Goal: Transaction & Acquisition: Download file/media

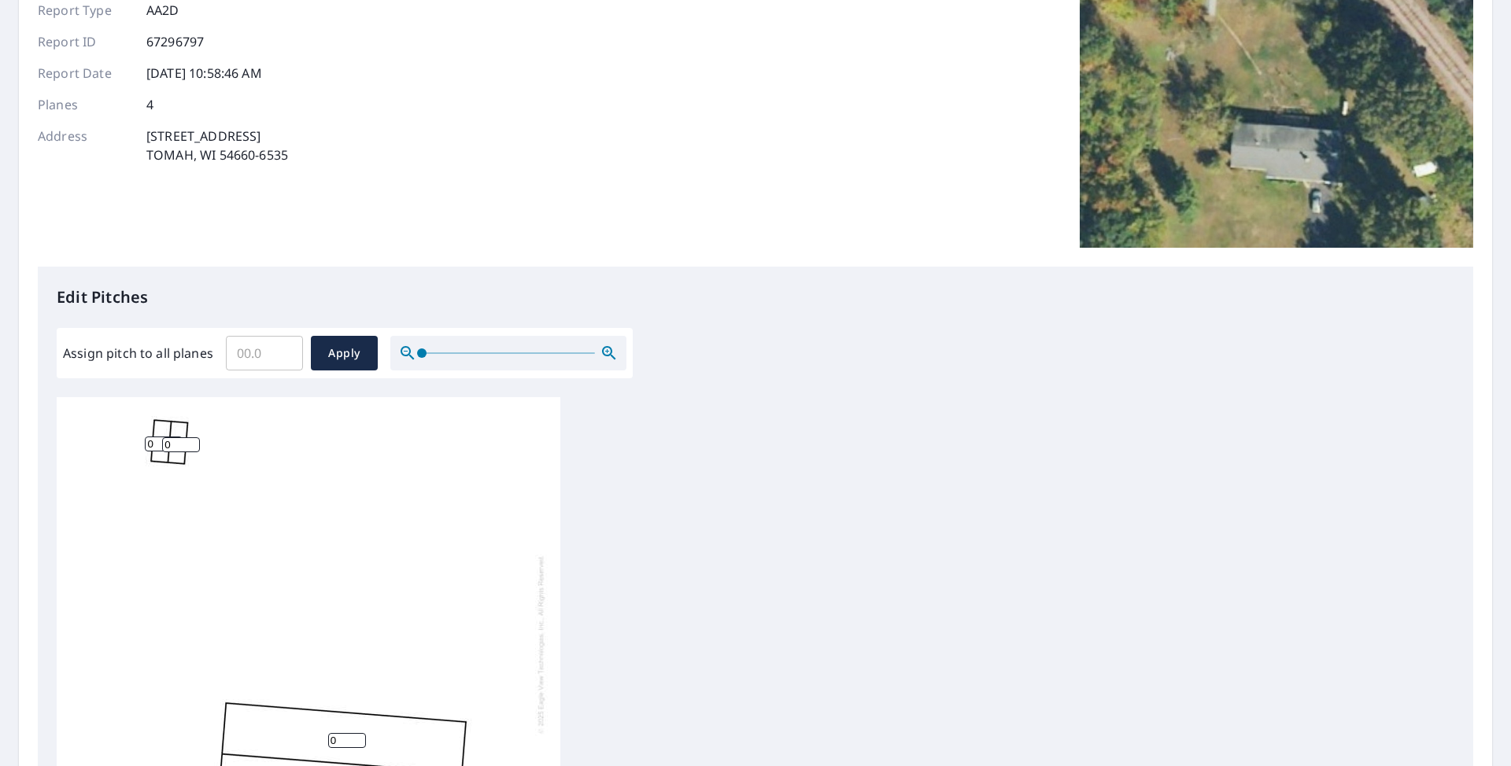
scroll to position [157, 0]
click at [173, 437] on input "0" at bounding box center [181, 443] width 38 height 15
type input "3"
click at [156, 445] on input "0" at bounding box center [164, 442] width 38 height 15
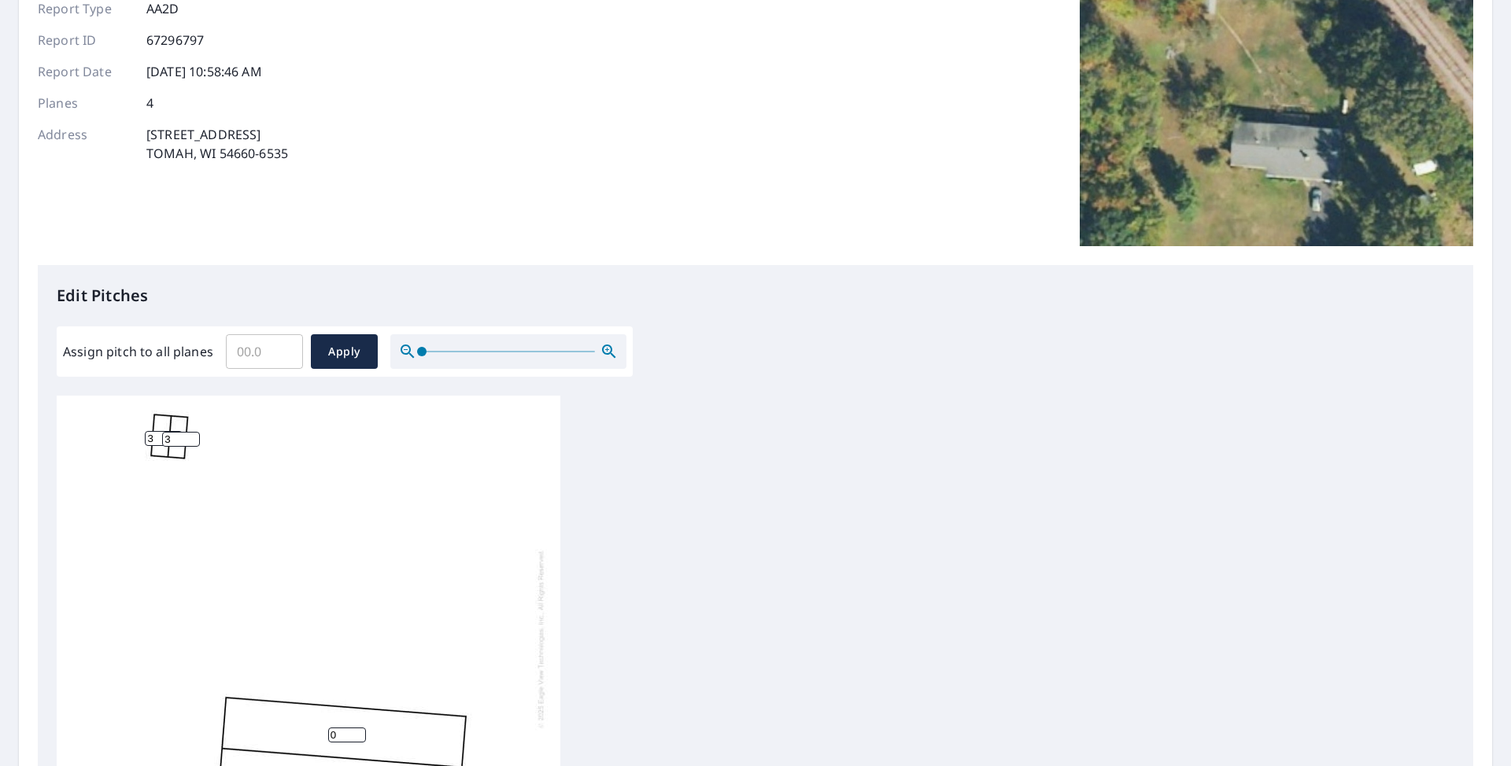
type input "3"
click at [265, 346] on input "Assign pitch to all planes" at bounding box center [264, 352] width 77 height 44
type input "3"
click at [338, 351] on span "Apply" at bounding box center [344, 352] width 42 height 20
type input "3"
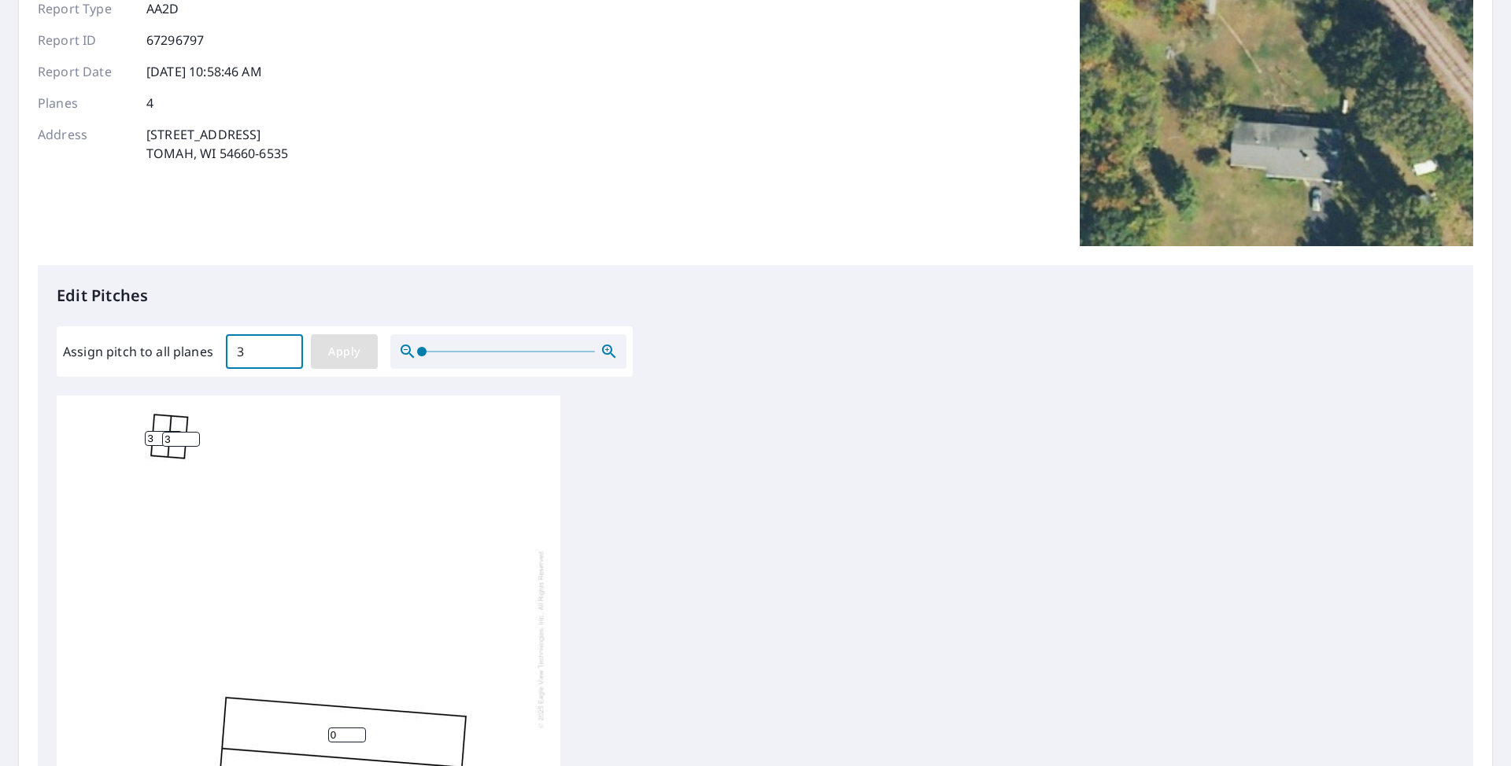
type input "3"
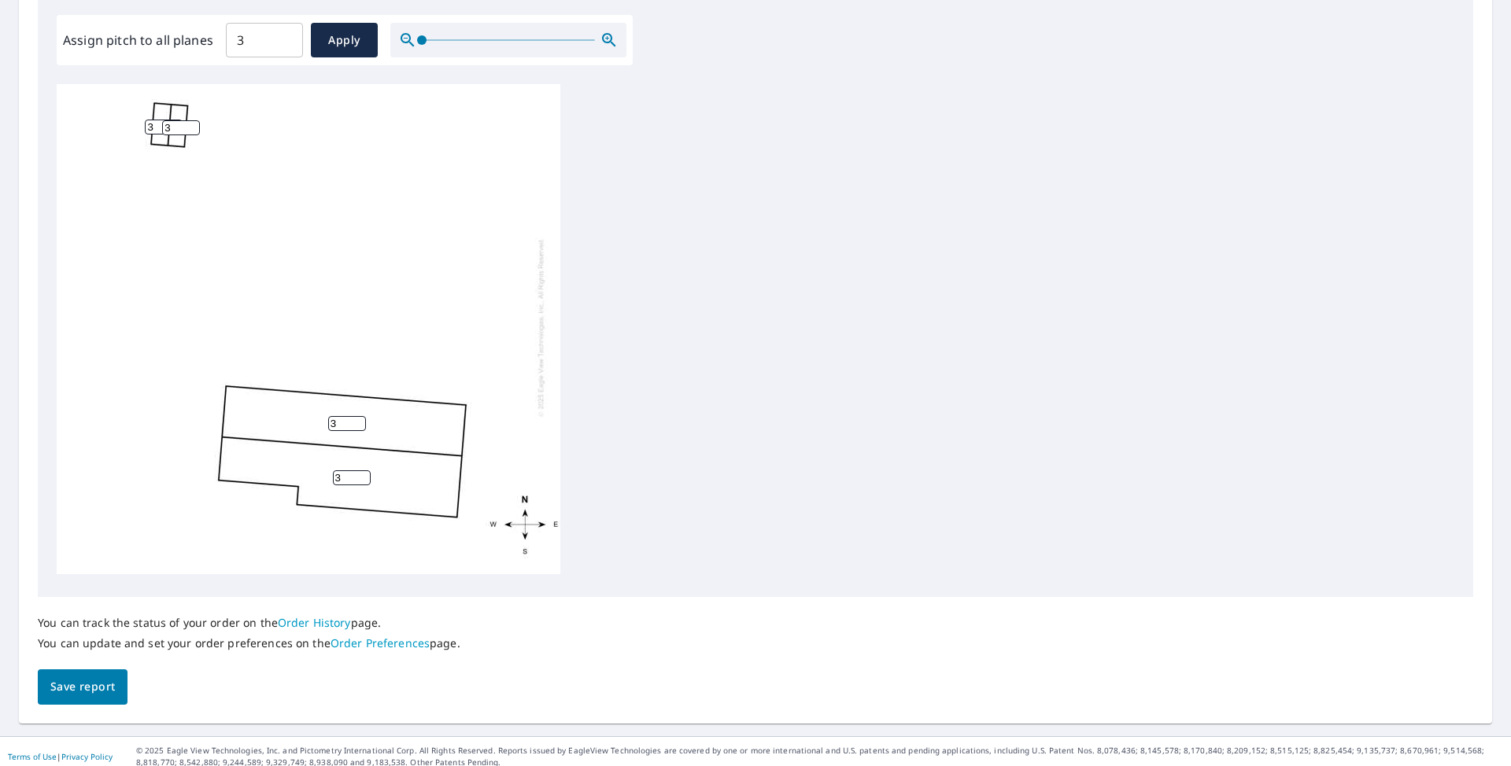
scroll to position [479, 0]
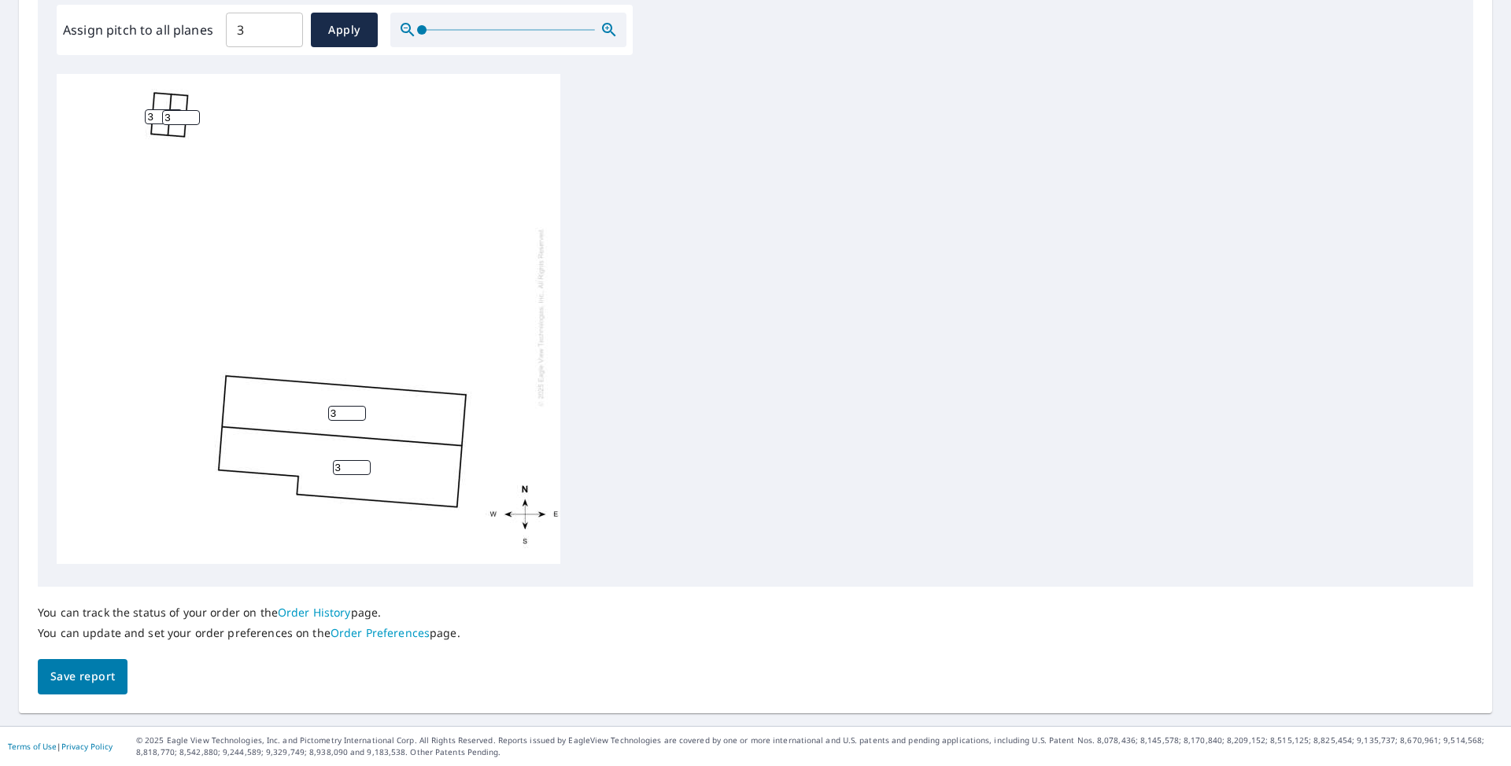
click at [106, 670] on span "Save report" at bounding box center [82, 677] width 65 height 20
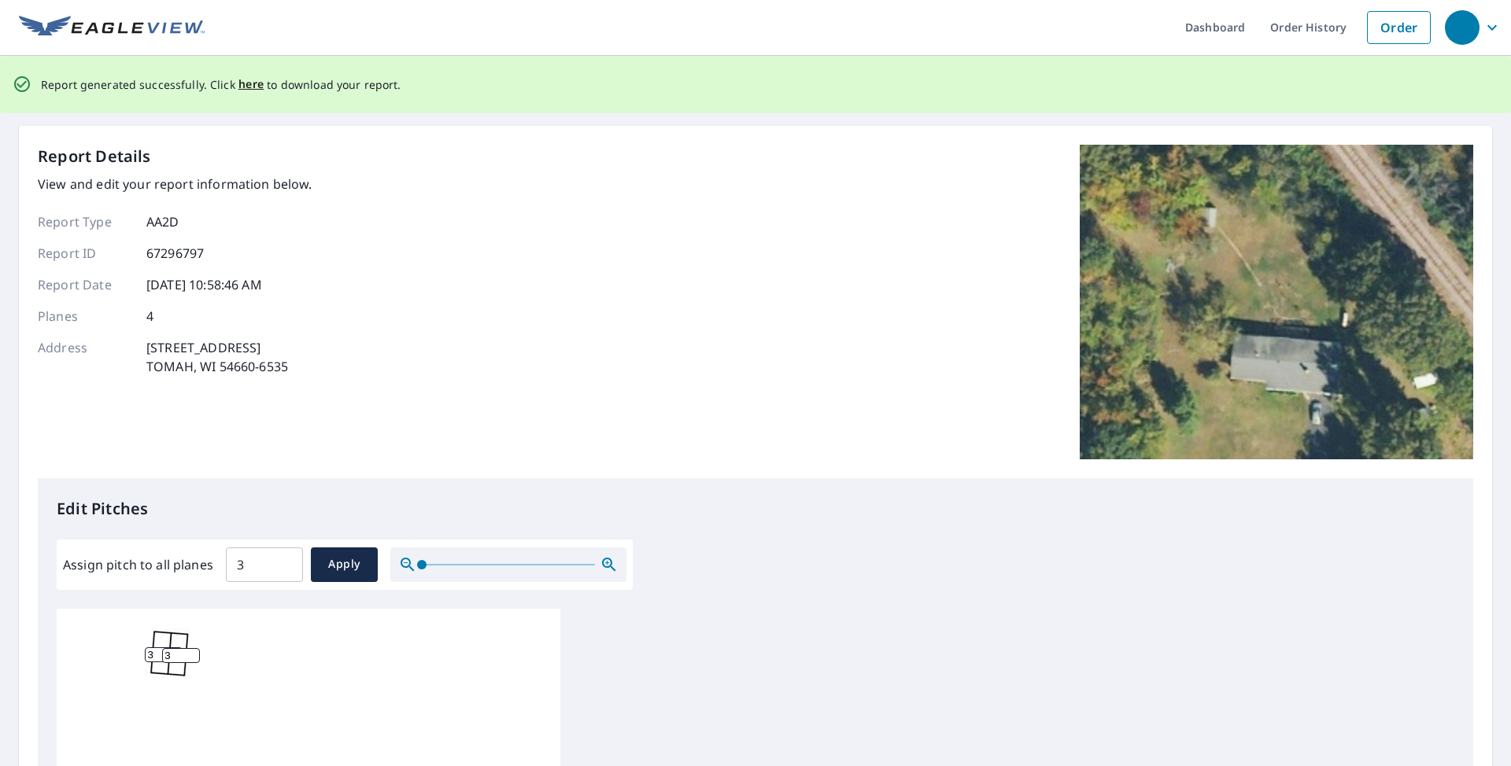
scroll to position [0, 0]
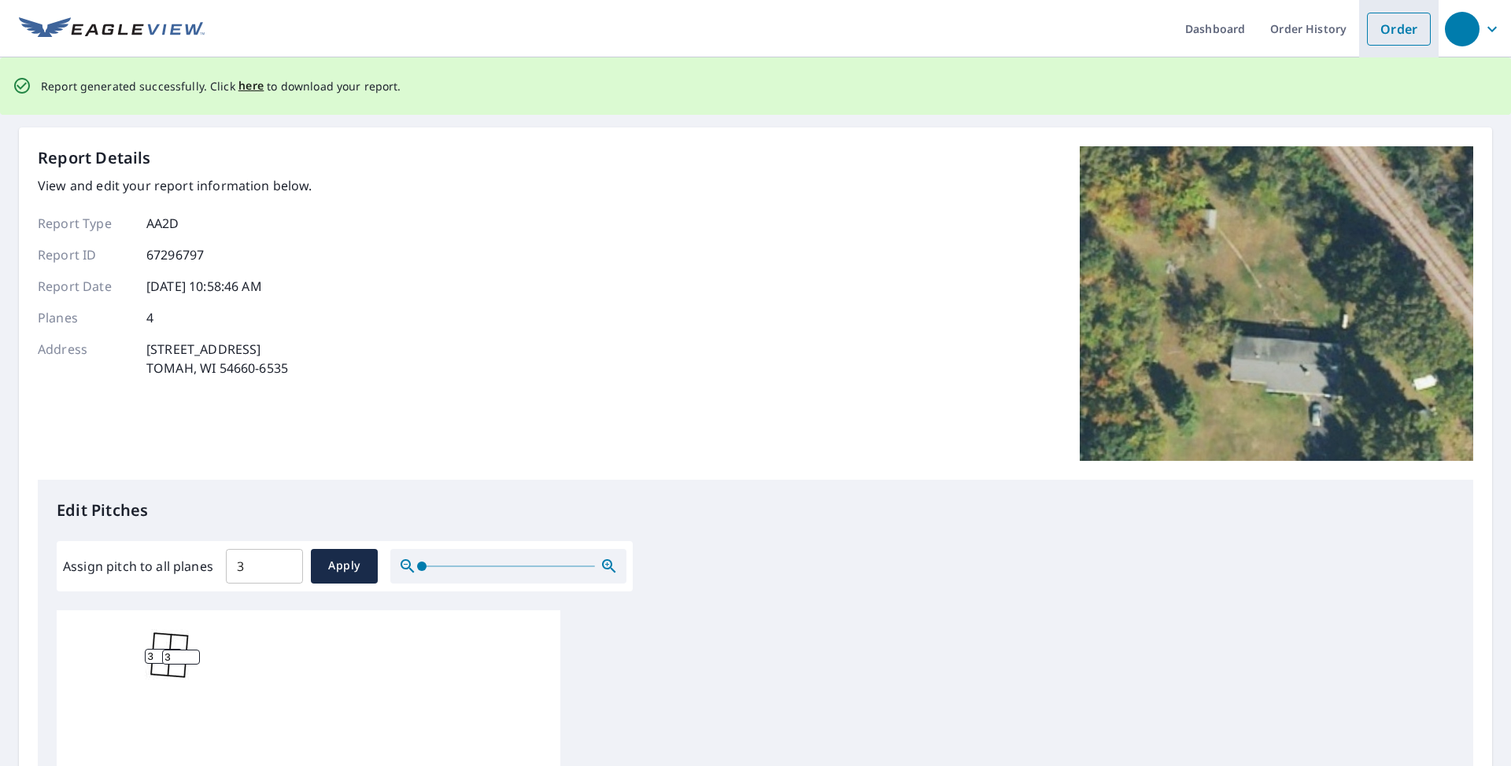
click at [1391, 19] on link "Order" at bounding box center [1399, 29] width 64 height 33
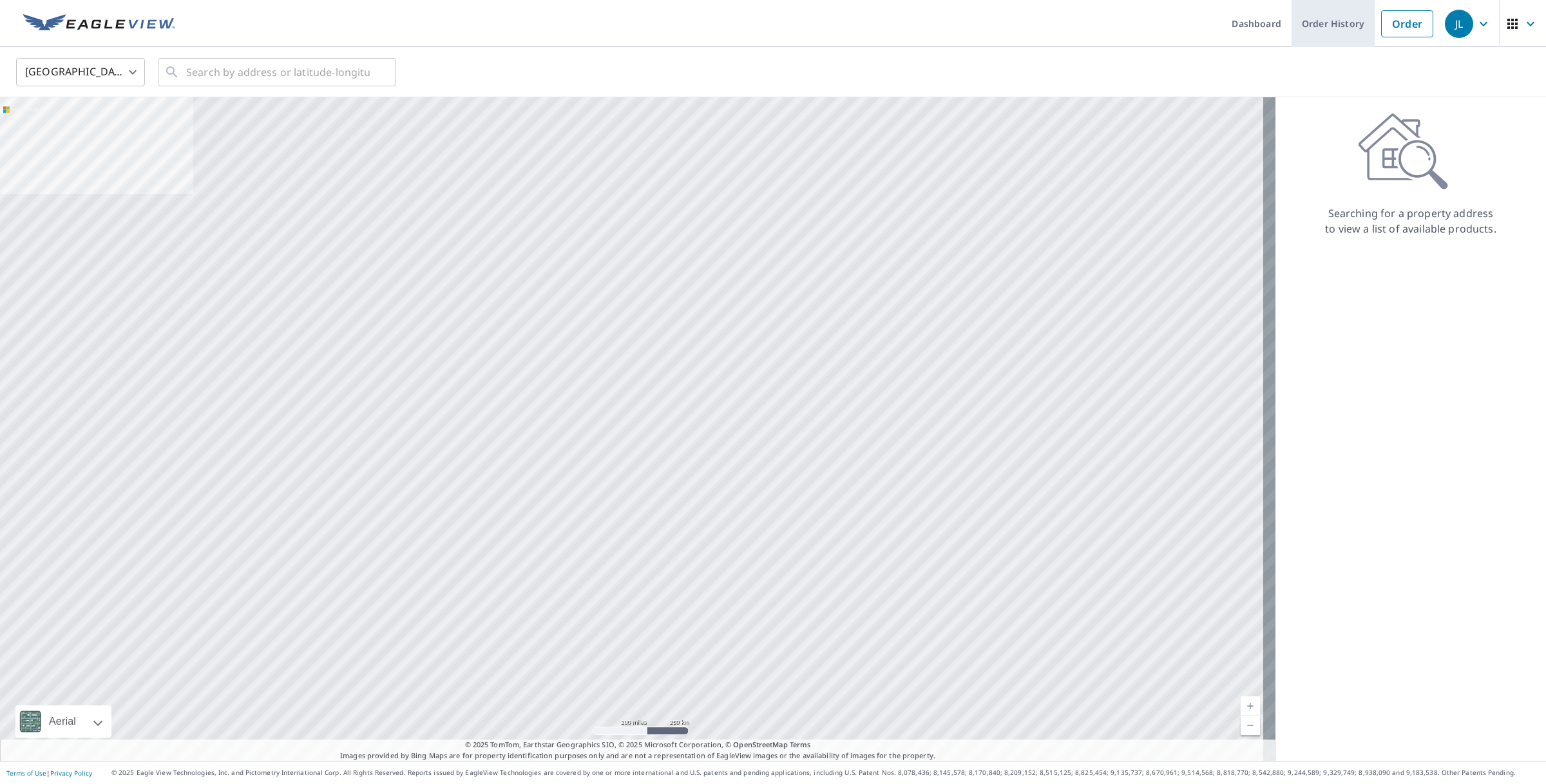
click at [1334, 28] on link "Order History" at bounding box center [1334, 23] width 84 height 47
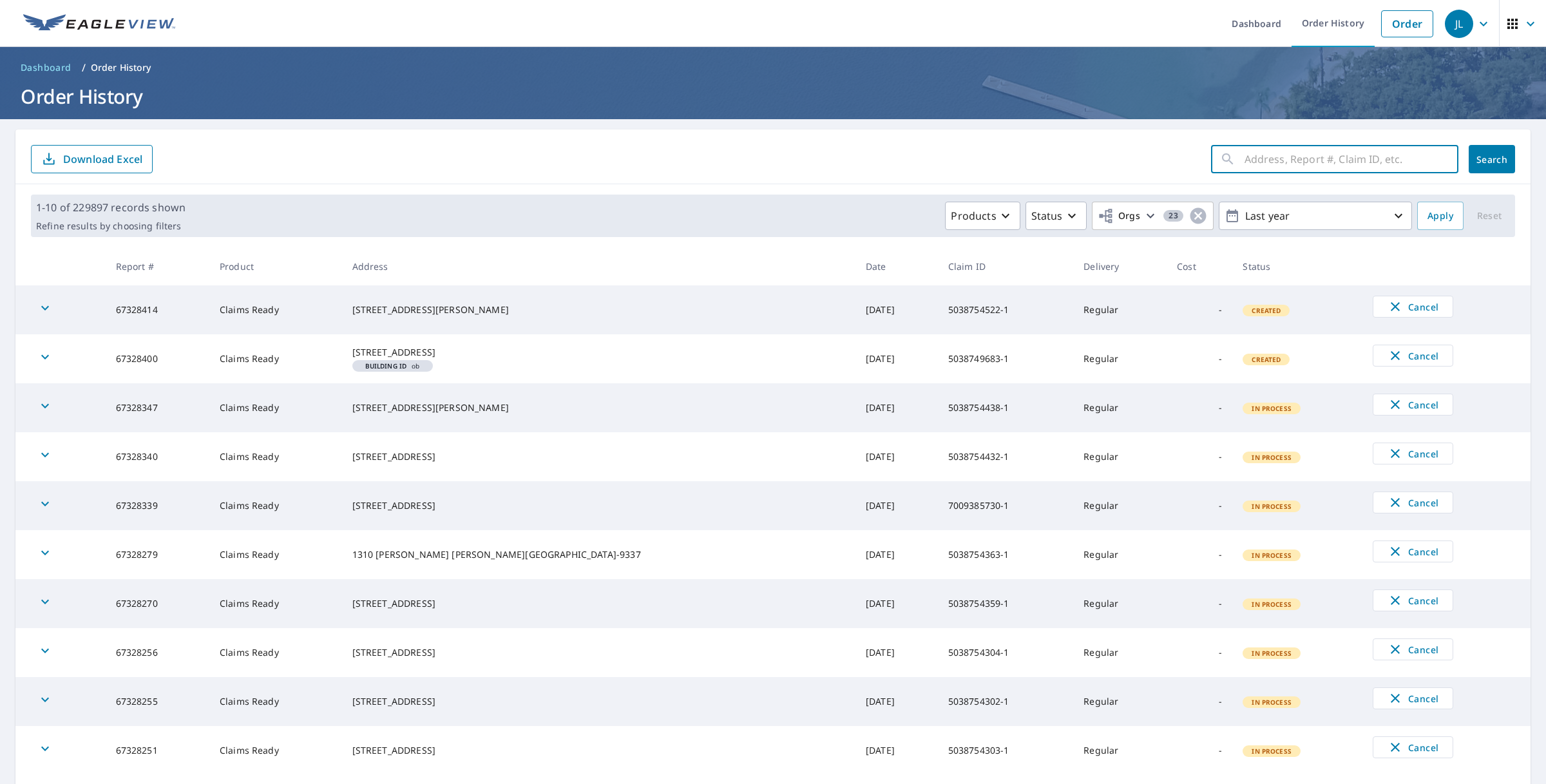
click at [1259, 158] on input "text" at bounding box center [1351, 159] width 214 height 36
paste input "5038721088-1"
type input "5038721088-1"
click at [1483, 159] on span "Search" at bounding box center [1492, 159] width 25 height 12
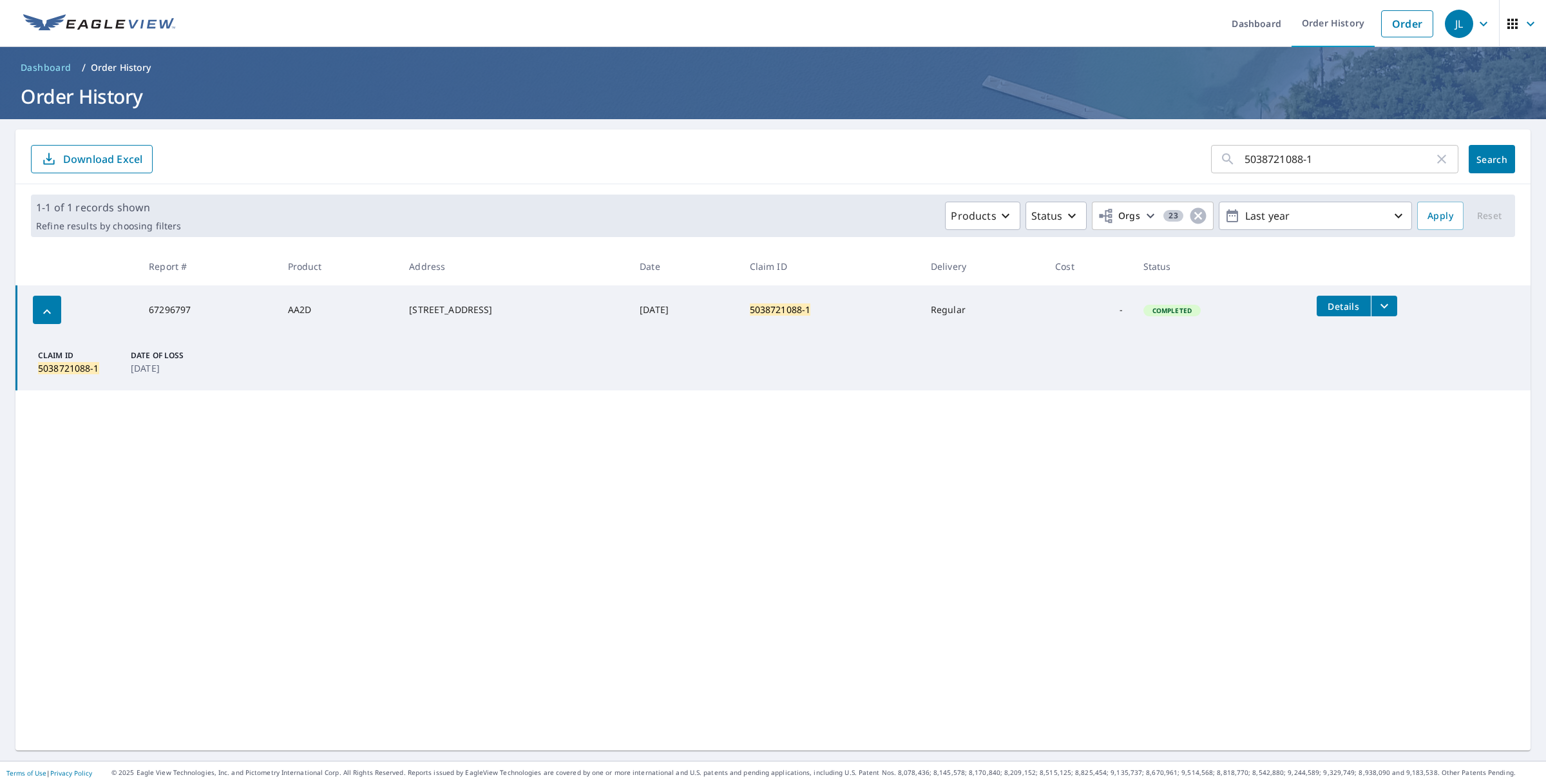
click at [1380, 304] on button "filesDropdownBtn-67296797" at bounding box center [1384, 305] width 26 height 20
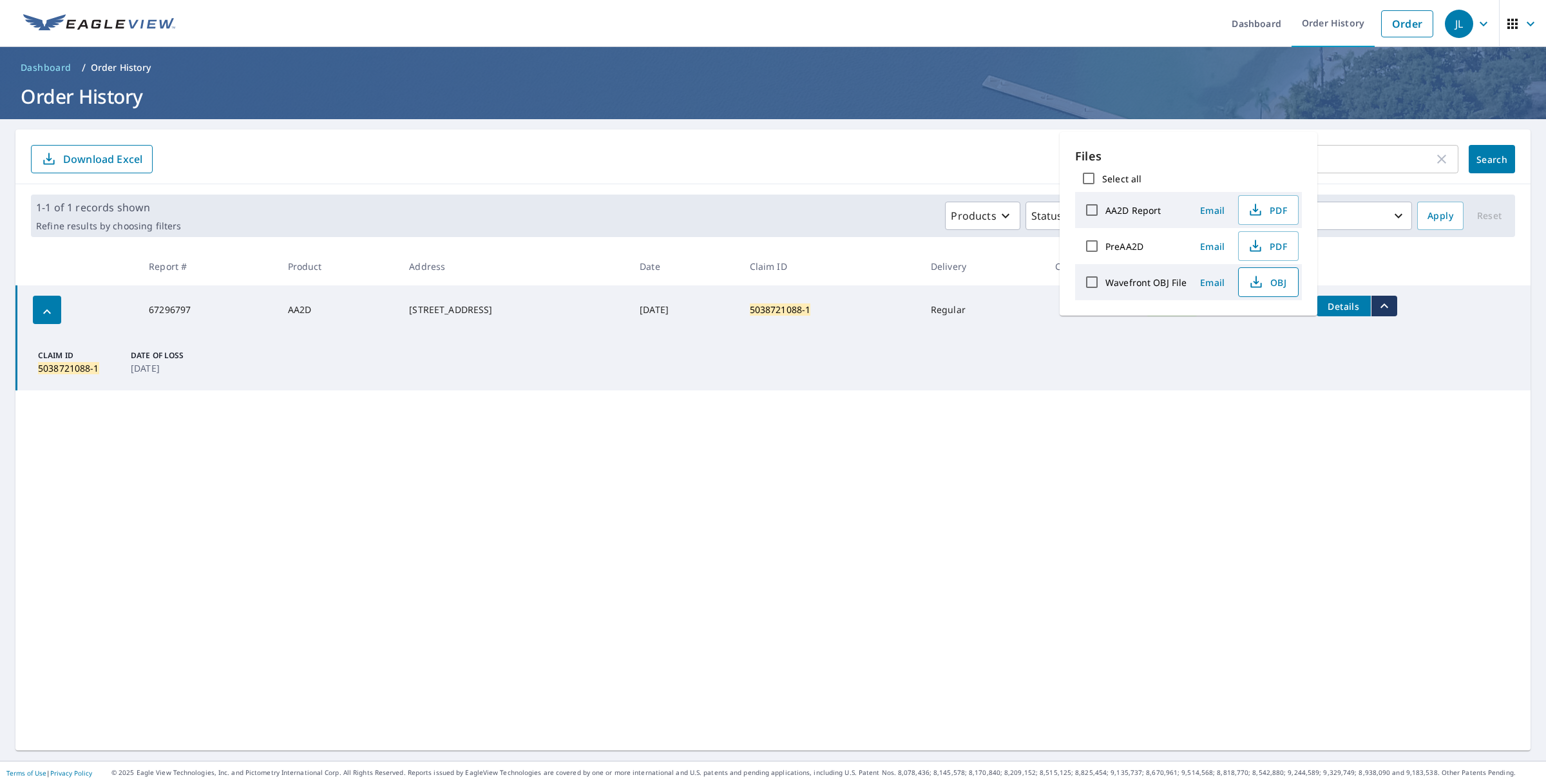
click at [1268, 283] on span "OBJ" at bounding box center [1268, 282] width 41 height 16
click at [1261, 217] on icon "button" at bounding box center [1255, 210] width 16 height 16
